Goal: Task Accomplishment & Management: Use online tool/utility

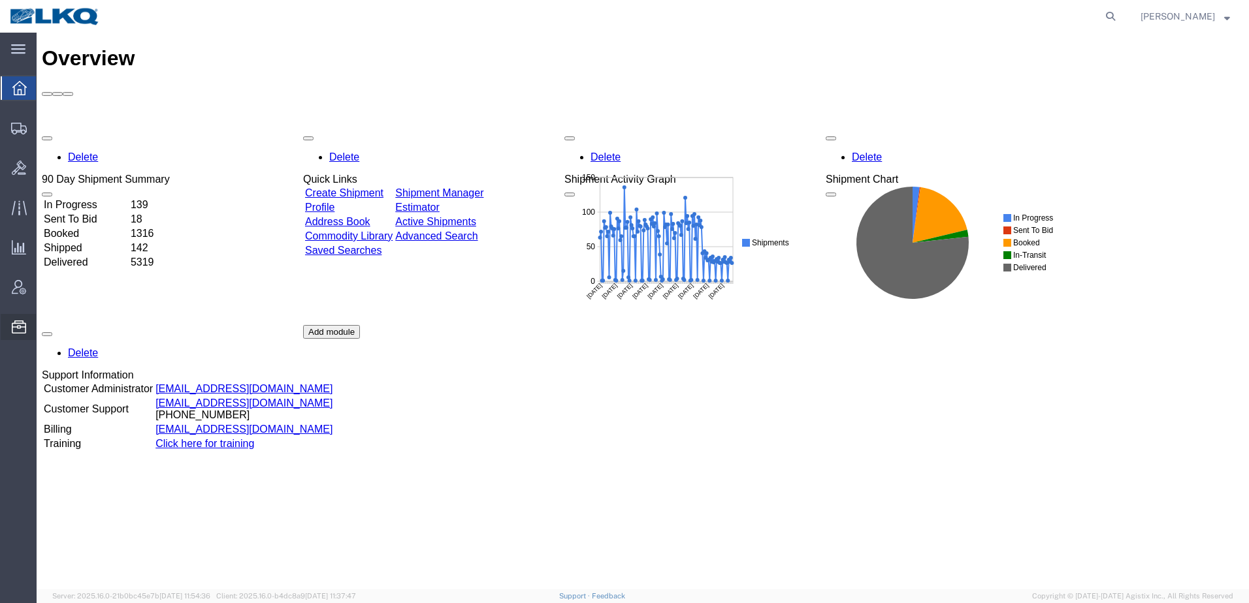
click at [0, 0] on span "Location Appointment" at bounding box center [0, 0] width 0 height 0
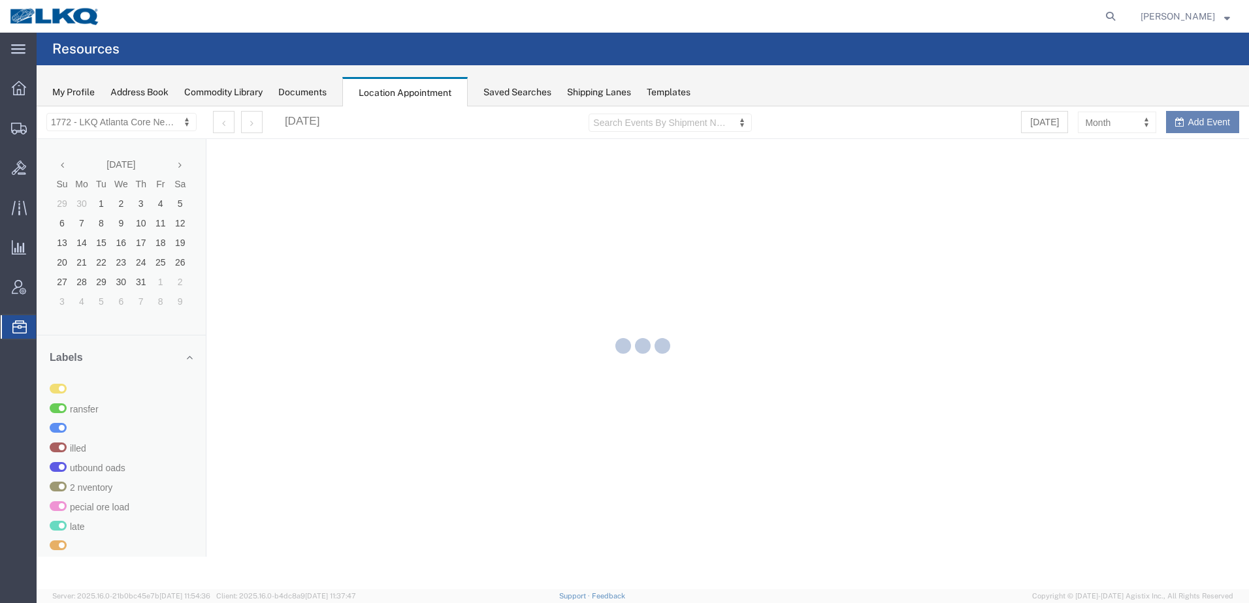
select select "30704"
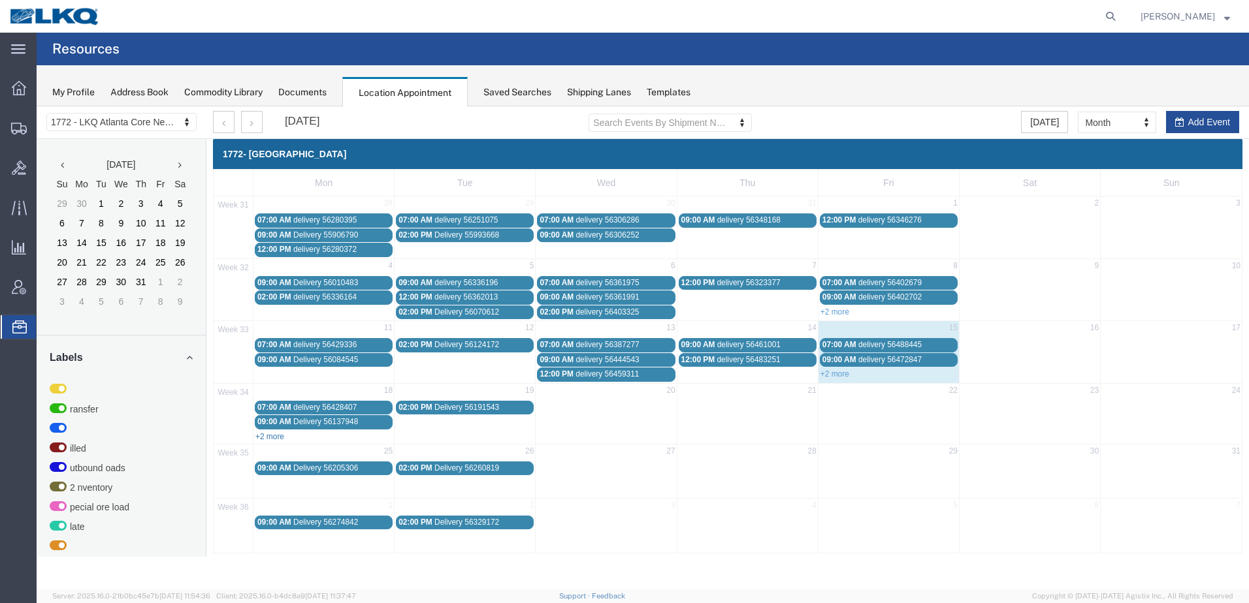
click at [278, 439] on link "+2 more" at bounding box center [269, 436] width 29 height 9
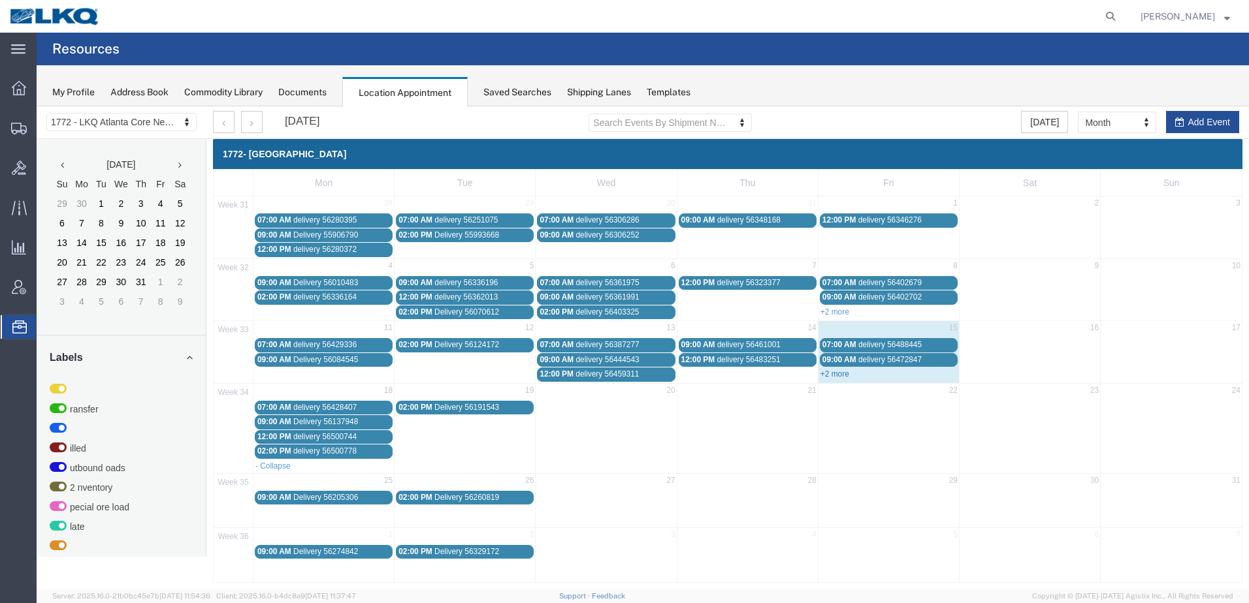
click at [839, 376] on link "+2 more" at bounding box center [834, 374] width 29 height 9
